Goal: Task Accomplishment & Management: Complete application form

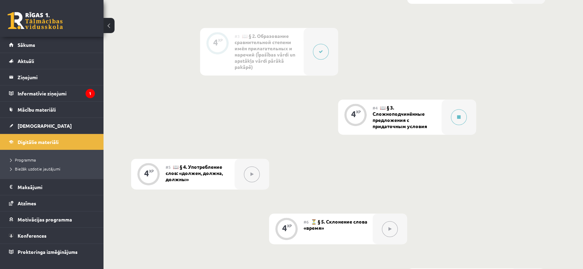
scroll to position [314, 0]
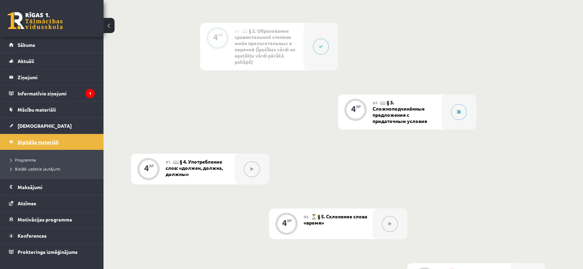
click at [41, 142] on span "Digitālie materiāli" at bounding box center [38, 142] width 41 height 6
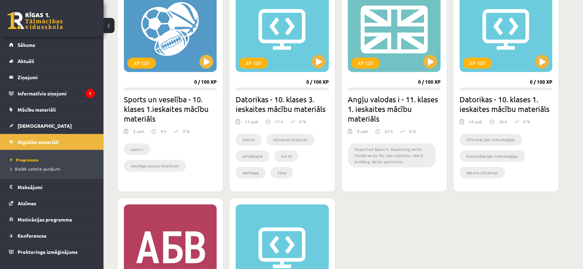
scroll to position [421, 0]
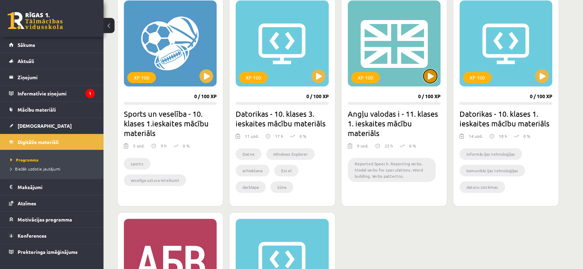
click at [436, 76] on button at bounding box center [430, 76] width 14 height 14
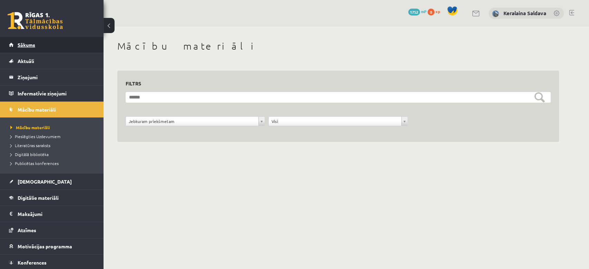
click at [47, 41] on link "Sākums" at bounding box center [52, 45] width 86 height 16
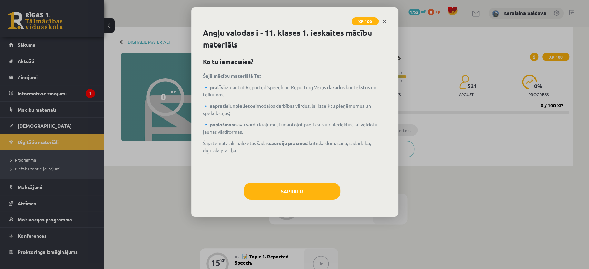
click at [381, 19] on link "Close" at bounding box center [384, 21] width 12 height 13
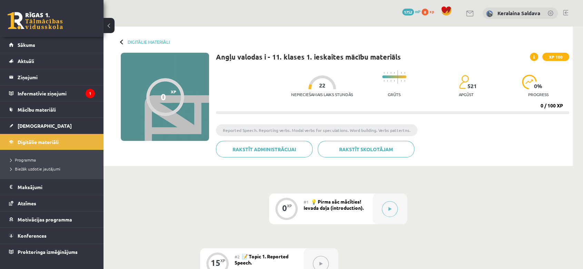
click at [121, 40] on div at bounding box center [122, 41] width 5 height 5
click at [144, 41] on link "Digitālie materiāli" at bounding box center [149, 41] width 42 height 5
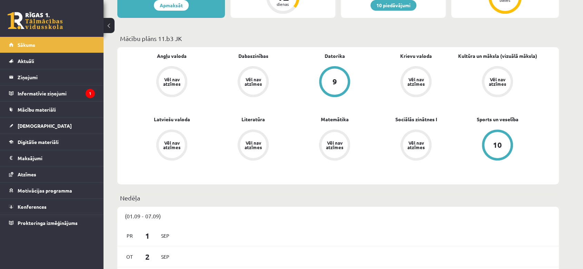
scroll to position [191, 0]
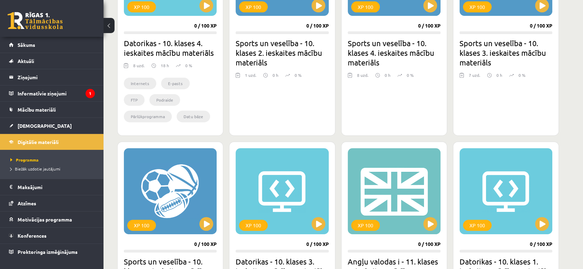
scroll to position [383, 0]
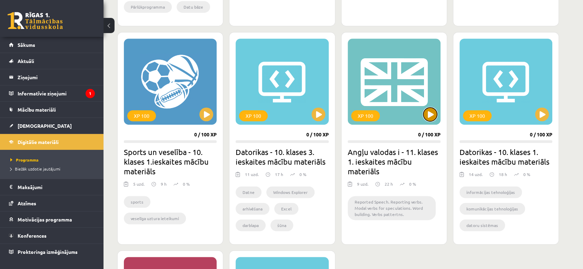
click at [430, 115] on button at bounding box center [430, 115] width 14 height 14
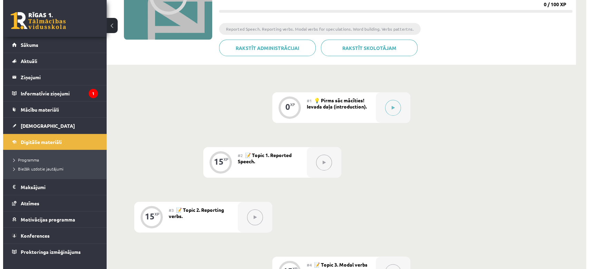
scroll to position [115, 0]
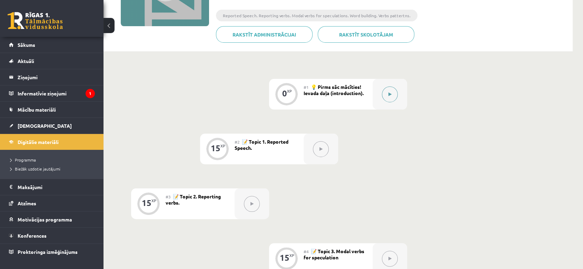
click at [398, 97] on div at bounding box center [389, 94] width 34 height 31
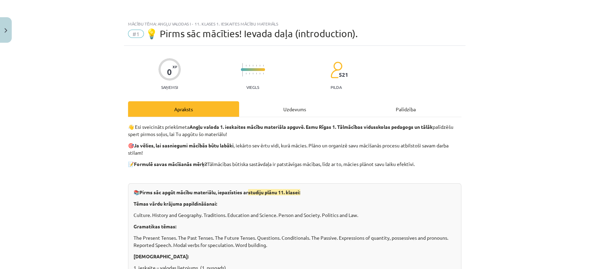
click at [284, 111] on div "Uzdevums" at bounding box center [294, 109] width 111 height 16
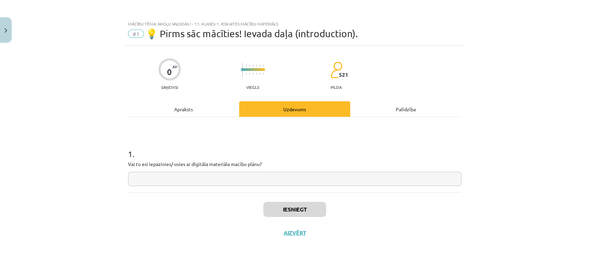
click at [210, 179] on input "text" at bounding box center [294, 179] width 333 height 14
type input "***"
click at [278, 212] on button "Iesniegt" at bounding box center [294, 209] width 63 height 15
click at [280, 234] on button "Nākamā nodarbība" at bounding box center [295, 238] width 68 height 16
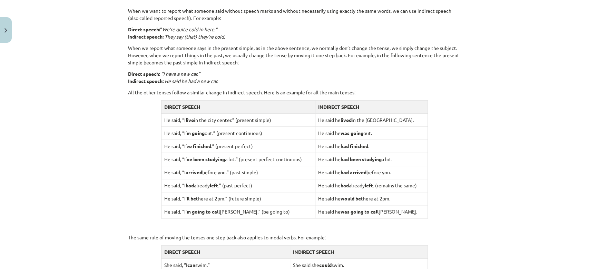
scroll to position [474, 0]
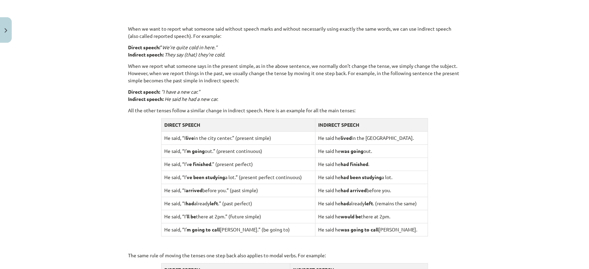
click at [14, 35] on div "Mācību tēma: Angļu valodas i - 11. klases 1. ieskaites mācību materiāls #2 📝 To…" at bounding box center [294, 134] width 589 height 269
click at [7, 33] on button "Close" at bounding box center [6, 30] width 12 height 26
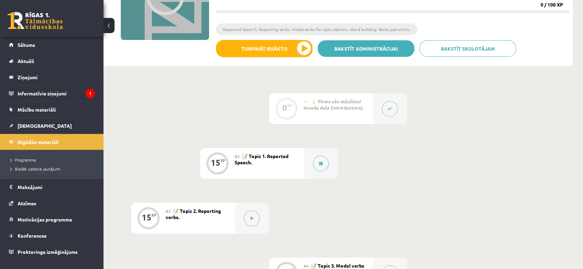
scroll to position [0, 0]
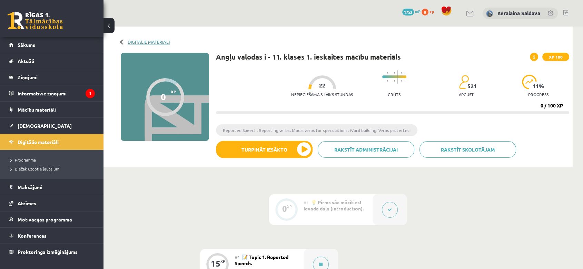
click at [130, 41] on link "Digitālie materiāli" at bounding box center [149, 41] width 42 height 5
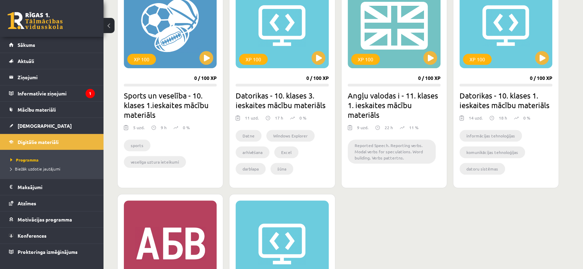
scroll to position [421, 0]
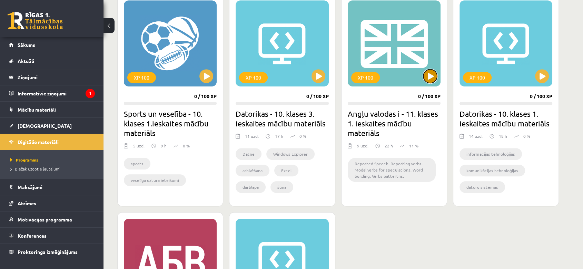
click at [430, 75] on button at bounding box center [430, 76] width 14 height 14
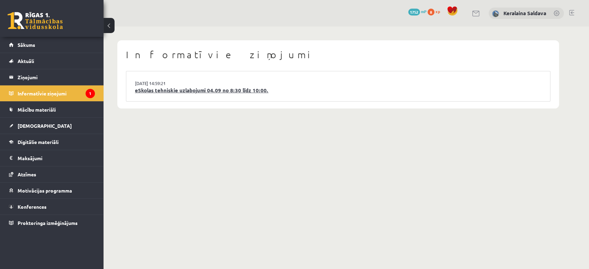
click at [178, 91] on link "eSkolas tehniskie uzlabojumi 04.09 no 8:30 līdz 10:00." at bounding box center [338, 91] width 406 height 8
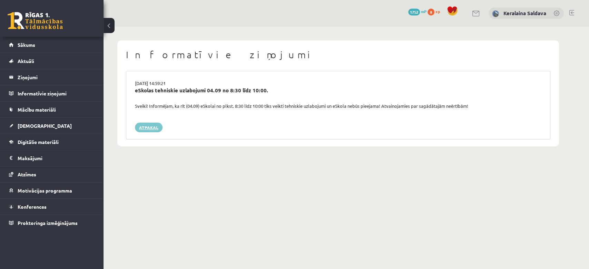
click at [140, 128] on link "Atpakaļ" at bounding box center [149, 128] width 28 height 10
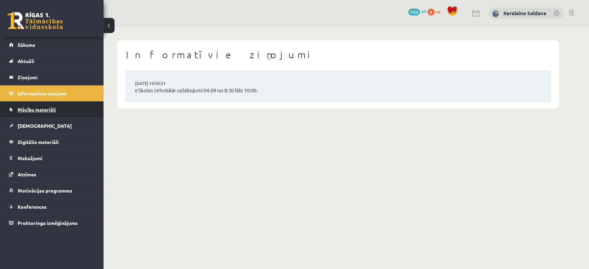
click at [46, 108] on span "Mācību materiāli" at bounding box center [37, 110] width 38 height 6
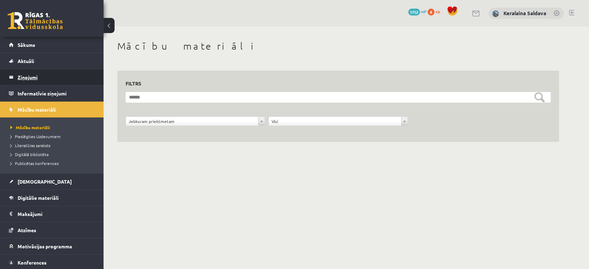
click at [31, 74] on legend "Ziņojumi 0" at bounding box center [56, 77] width 77 height 16
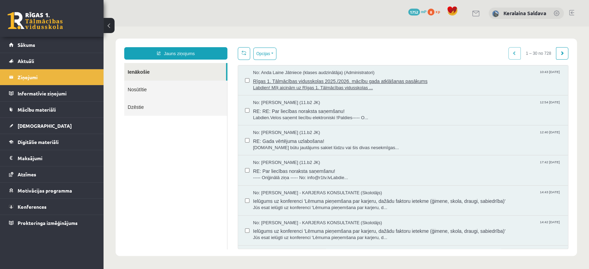
click at [381, 77] on span "Rīgas 1. Tālmācības vidusskolas 2025./2026. mācību gada atklāšanas pasākums" at bounding box center [407, 80] width 308 height 9
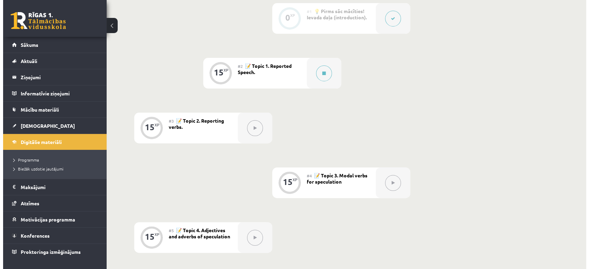
scroll to position [115, 0]
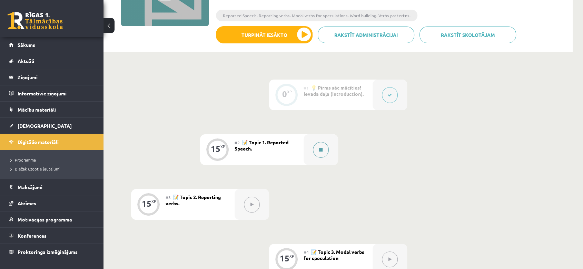
click at [323, 149] on button at bounding box center [321, 150] width 16 height 16
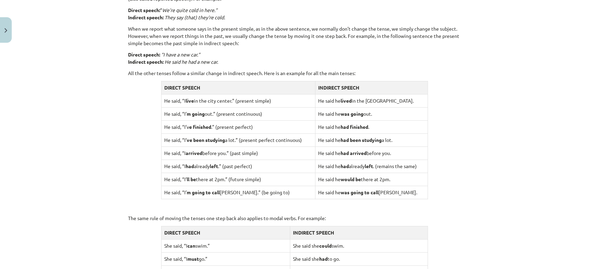
scroll to position [498, 0]
